Goal: Find specific page/section: Find specific page/section

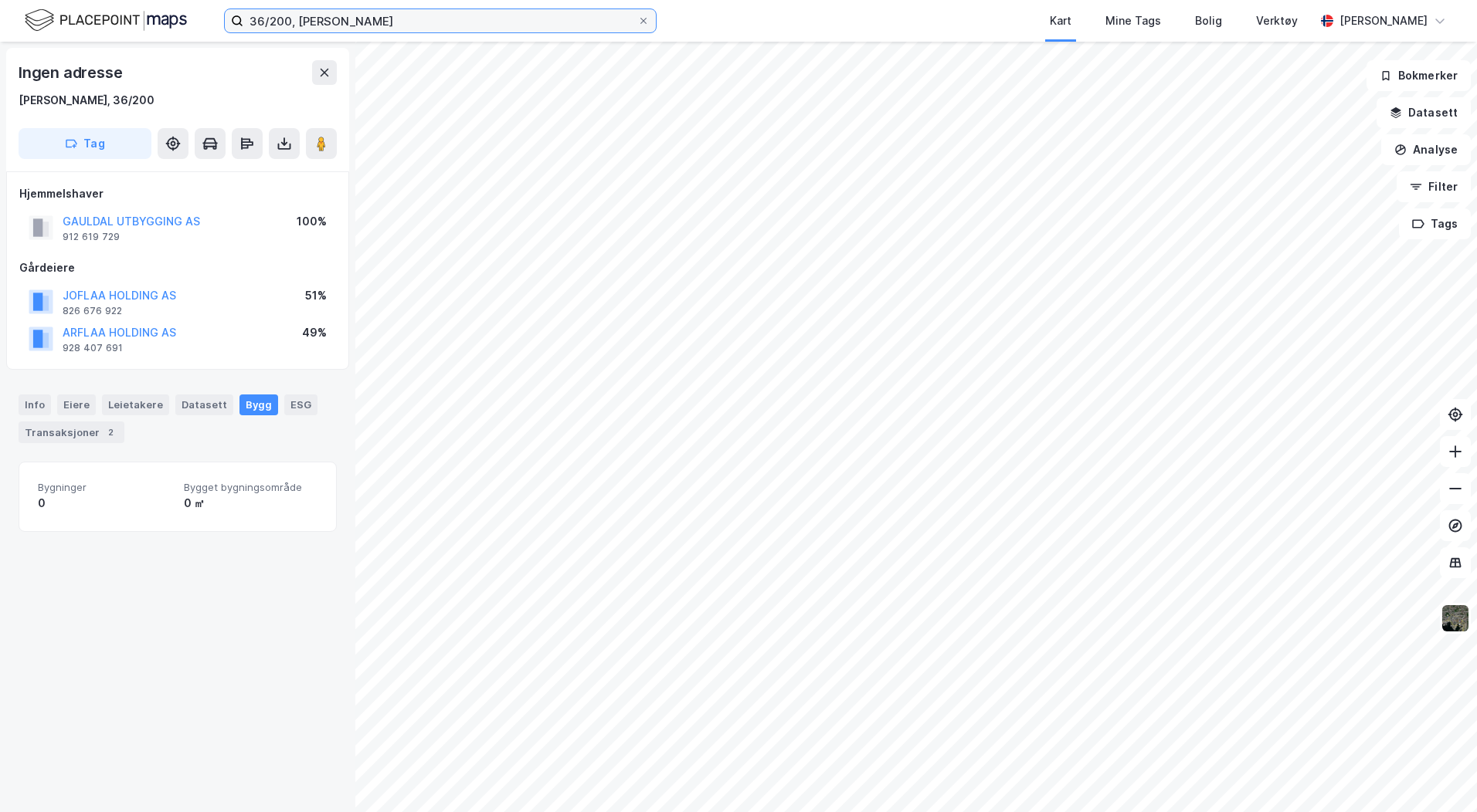
click at [336, 29] on input "36/200, [PERSON_NAME]" at bounding box center [441, 20] width 394 height 23
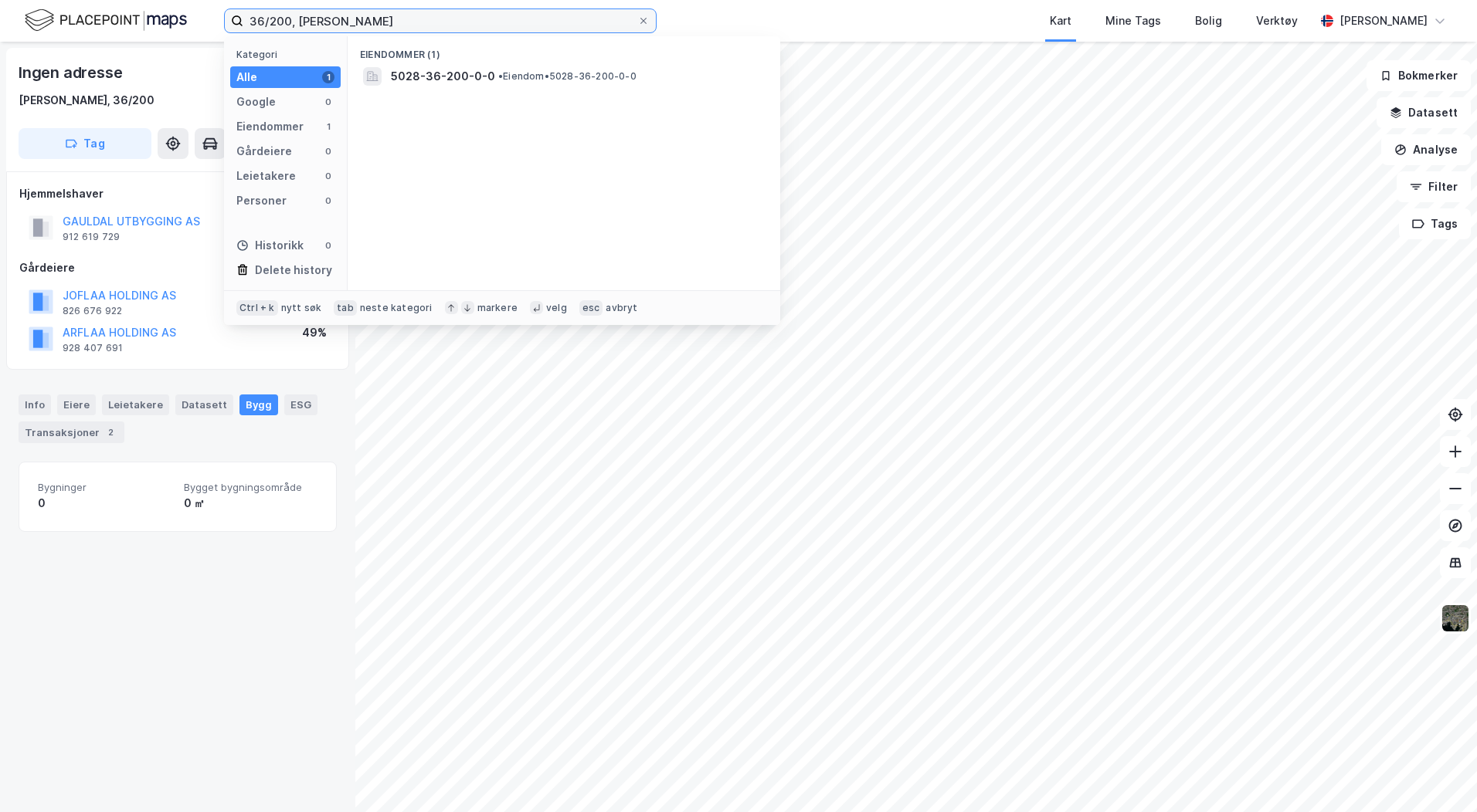
click at [336, 29] on input "36/200, [PERSON_NAME]" at bounding box center [441, 20] width 394 height 23
type input "u"
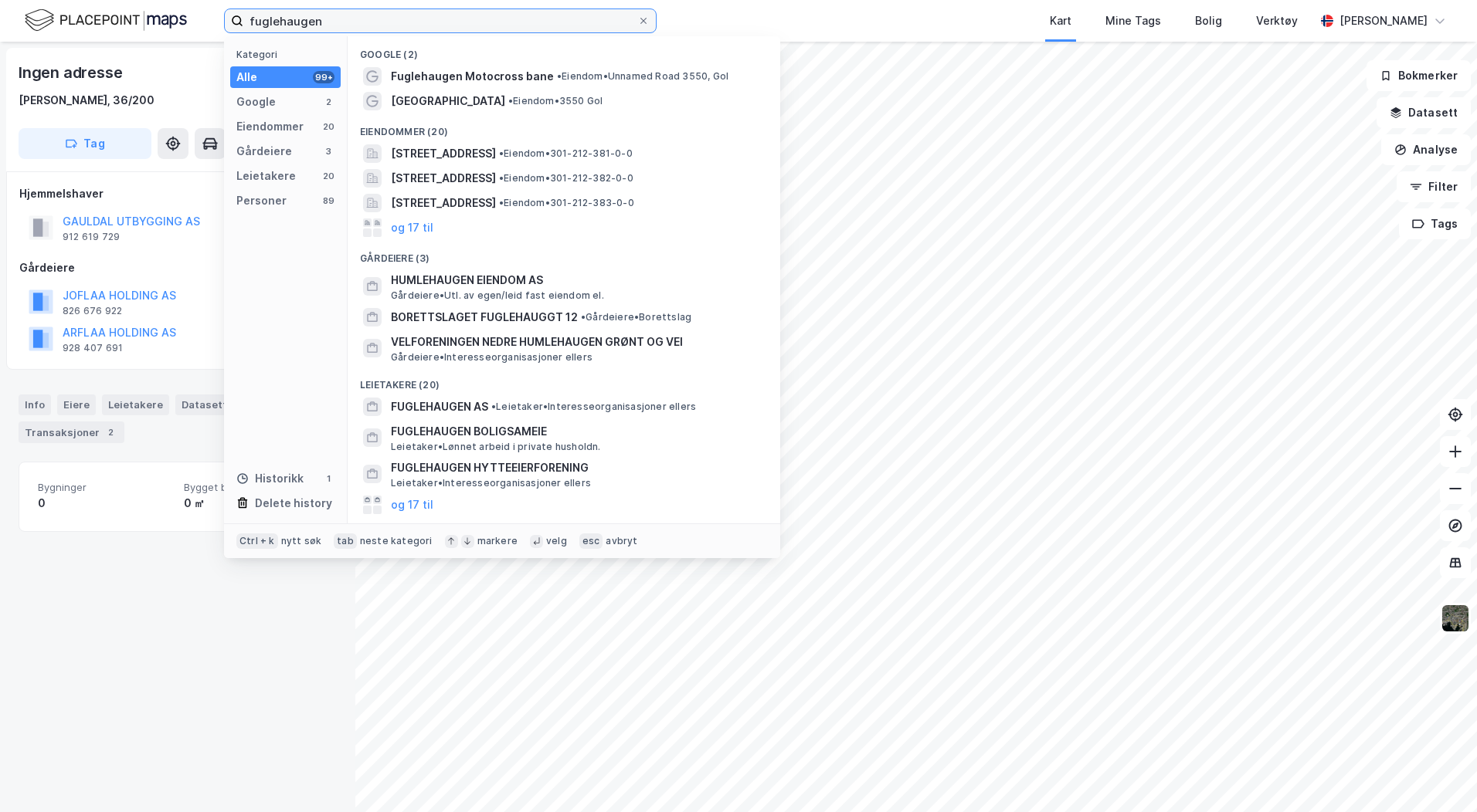
click at [372, 18] on input "fuglehaugen" at bounding box center [441, 20] width 394 height 23
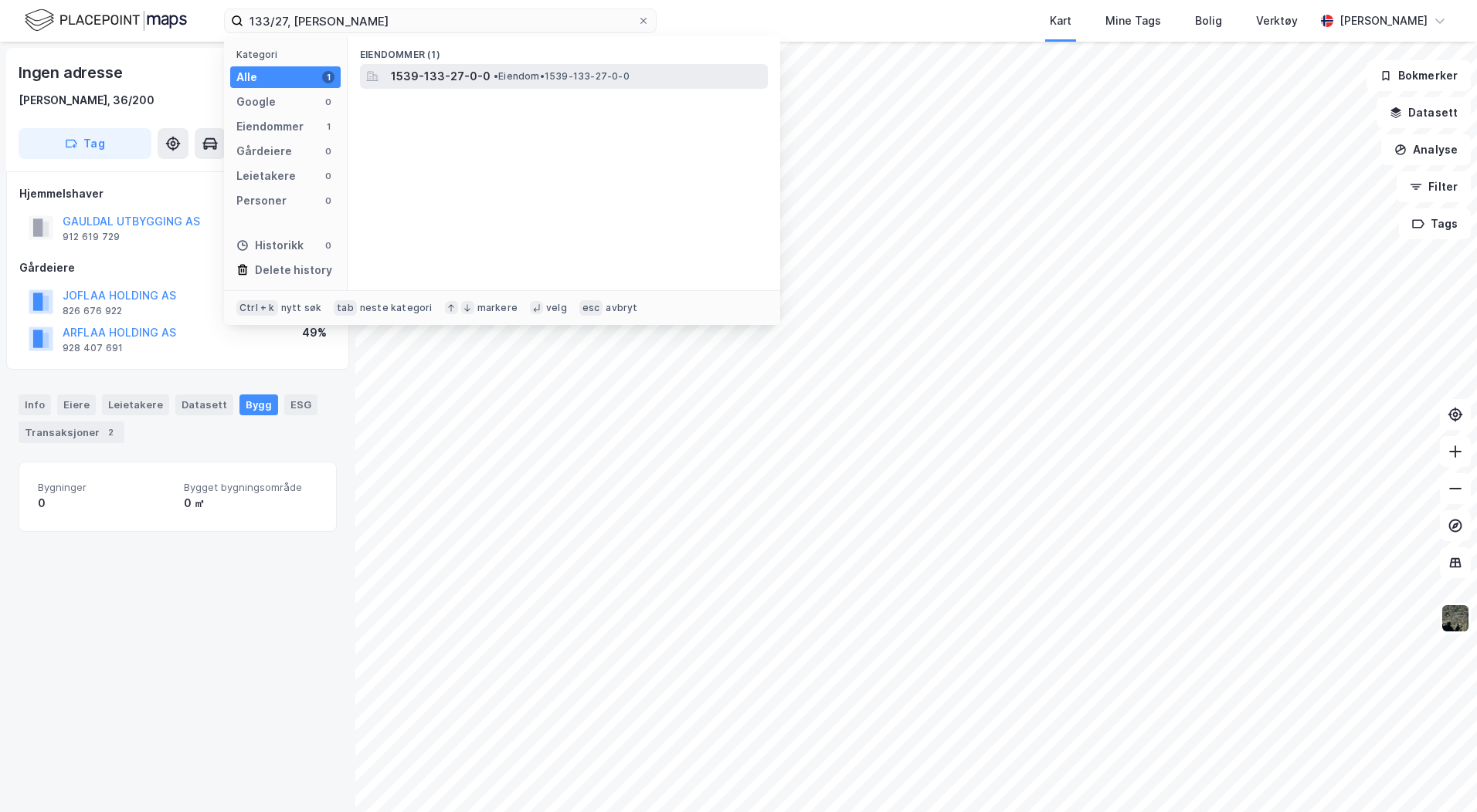
click at [447, 77] on span "1539-133-27-0-0" at bounding box center [441, 76] width 99 height 19
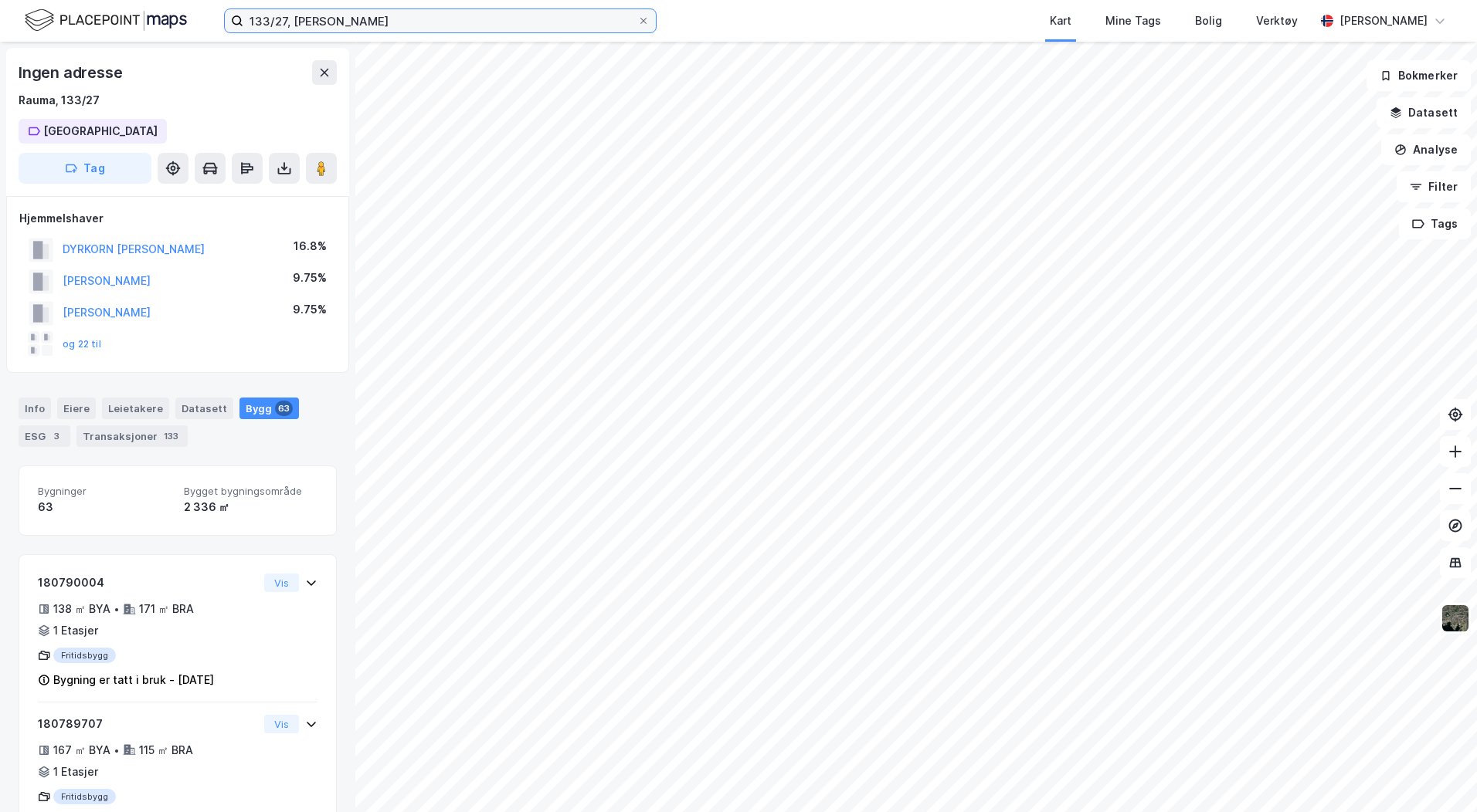
click at [286, 22] on input "133/27, [PERSON_NAME]" at bounding box center [441, 20] width 394 height 23
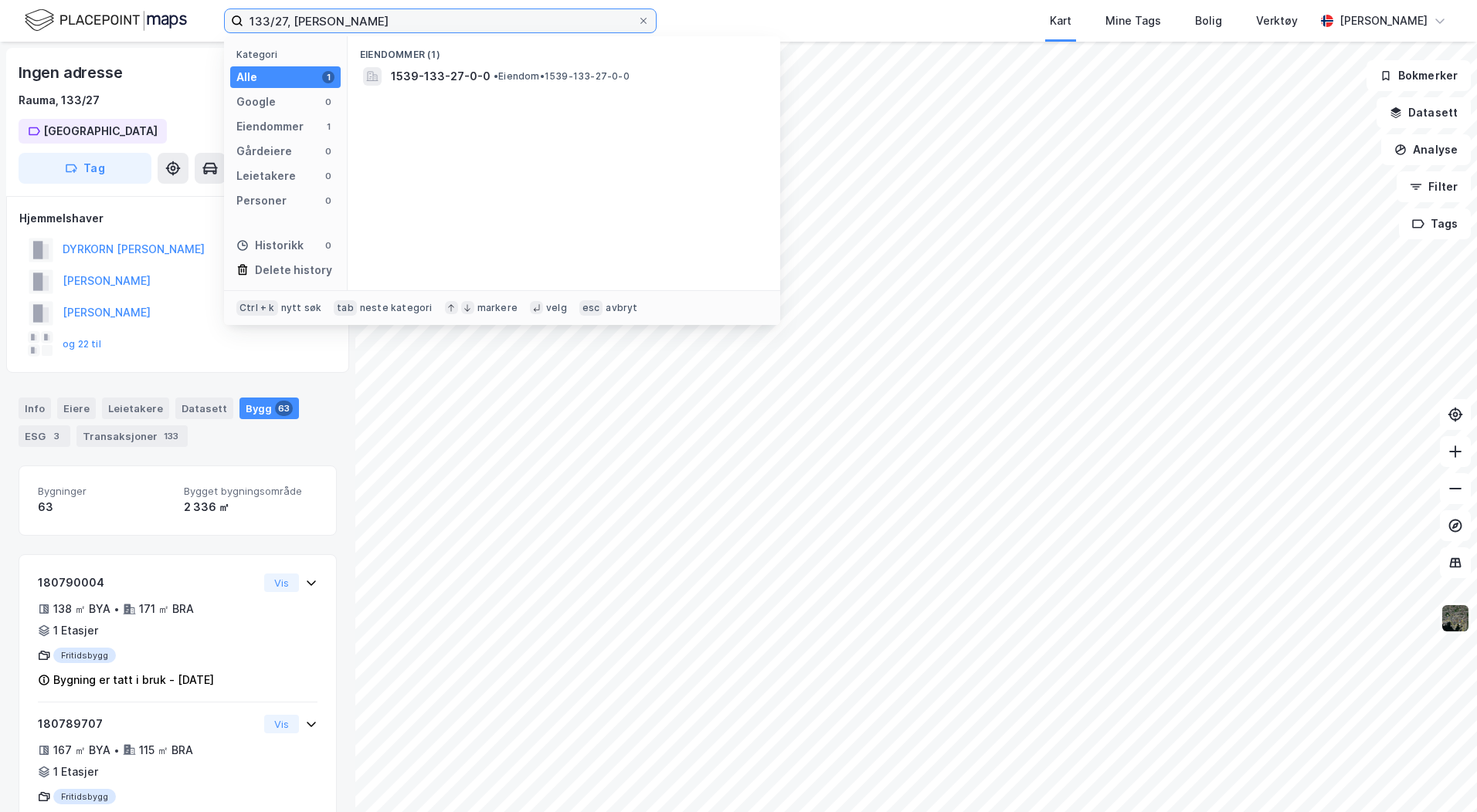
type input "133/27, [PERSON_NAME]"
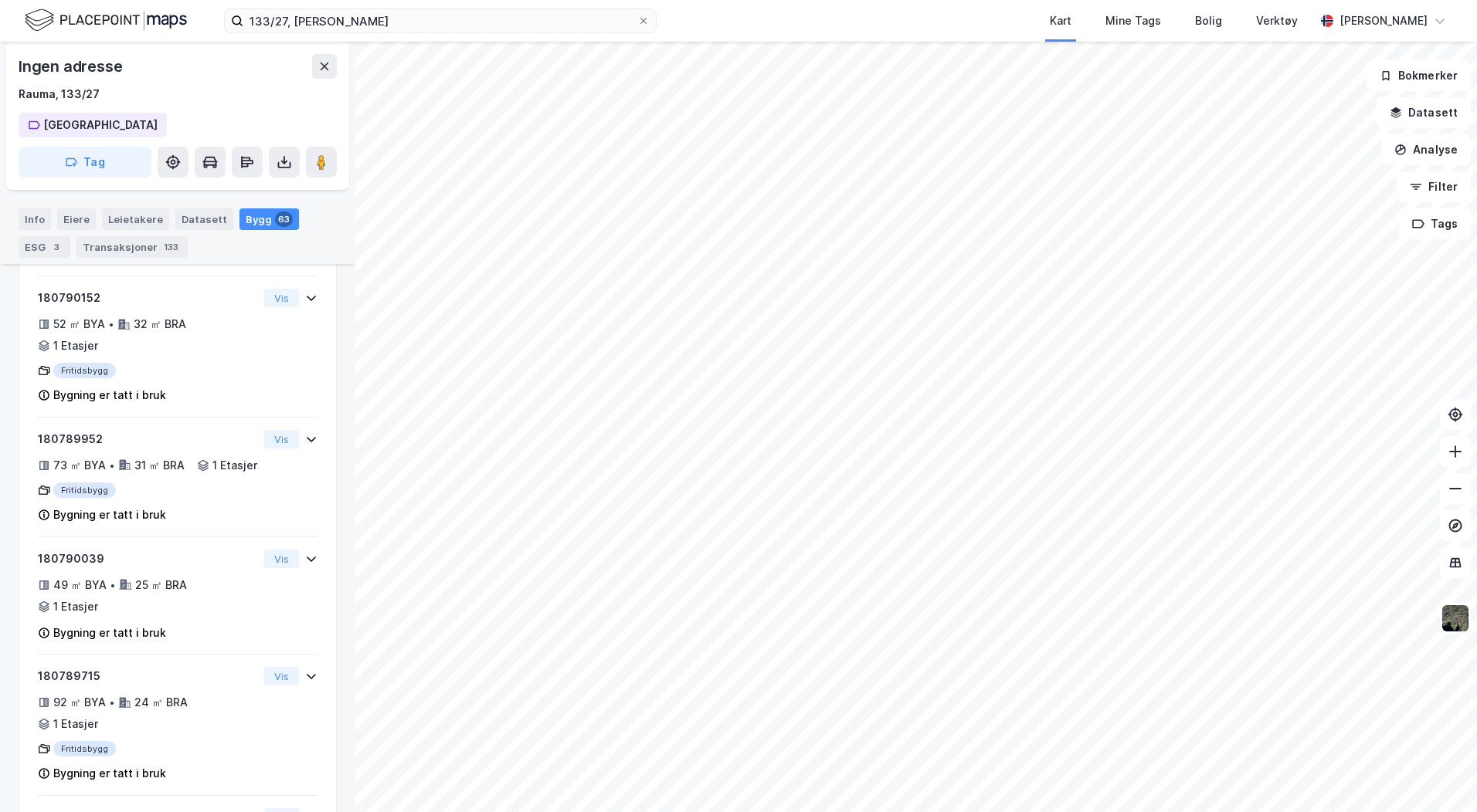
scroll to position [5262, 0]
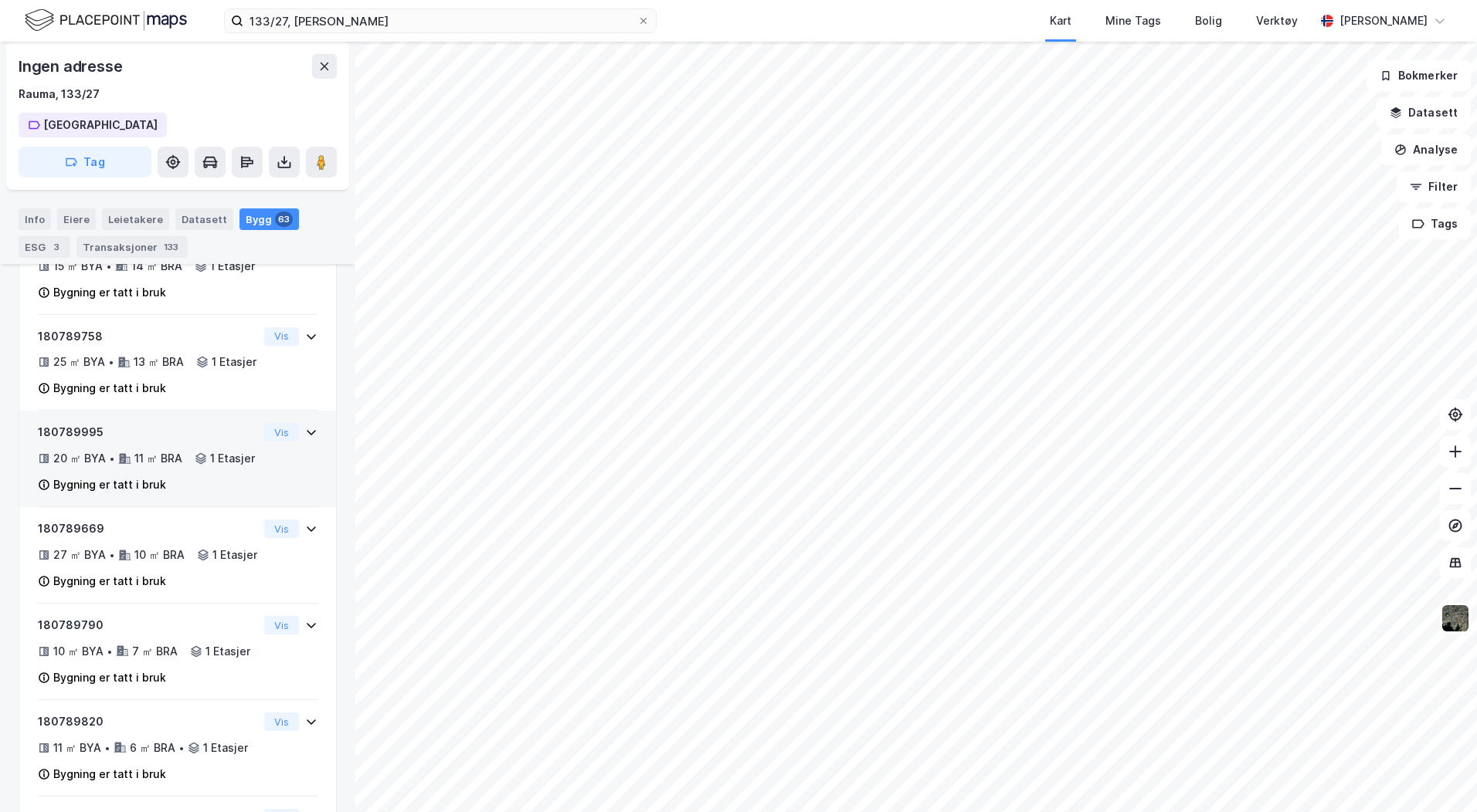
scroll to position [6596, 0]
